Goal: Use online tool/utility

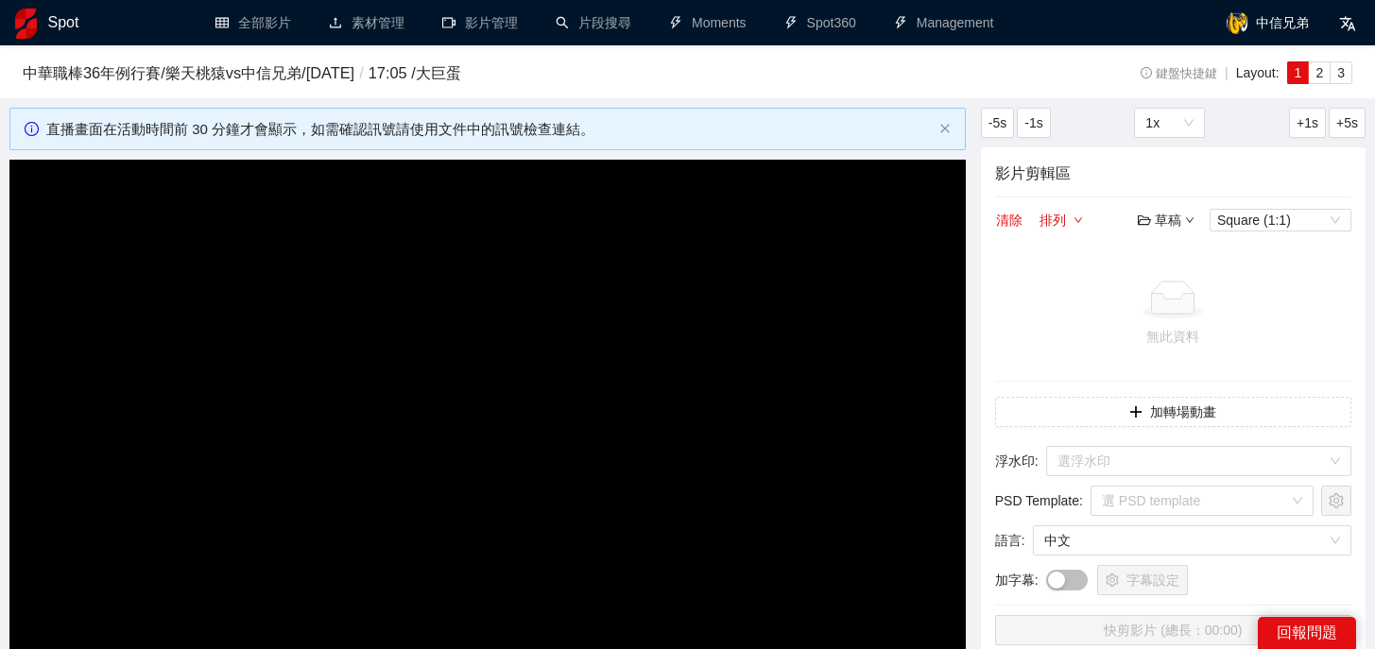
scroll to position [127, 0]
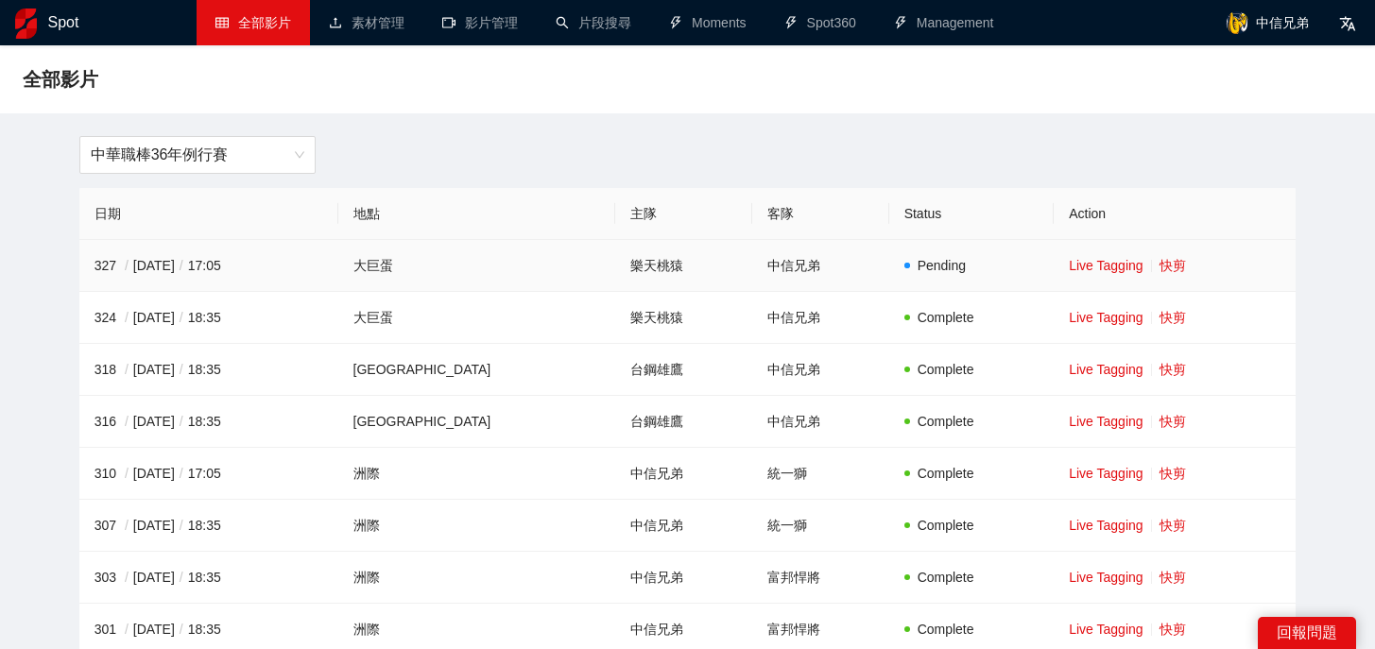
click at [1160, 273] on td "Live Tagging 快剪" at bounding box center [1175, 266] width 242 height 52
click at [1160, 266] on link "快剪" at bounding box center [1173, 265] width 26 height 15
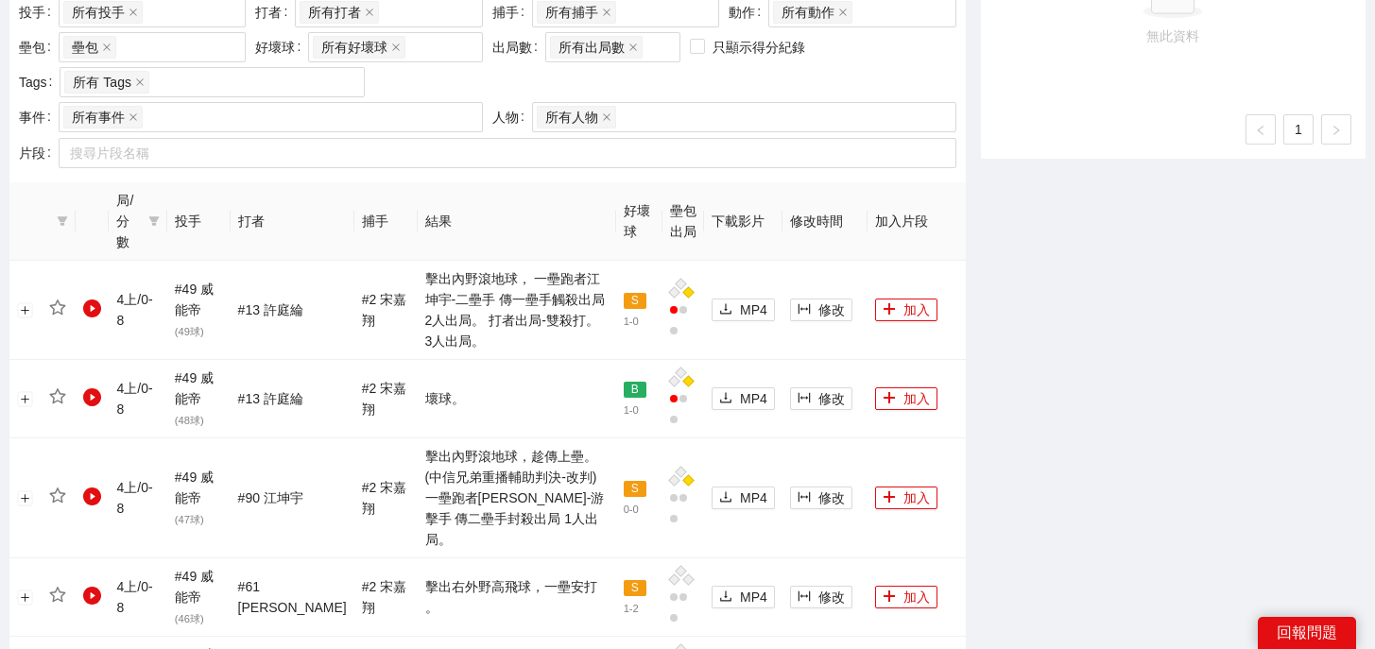
scroll to position [1151, 0]
